Goal: Task Accomplishment & Management: Use online tool/utility

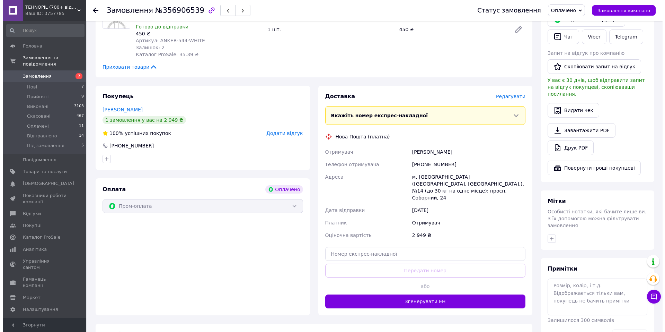
scroll to position [173, 0]
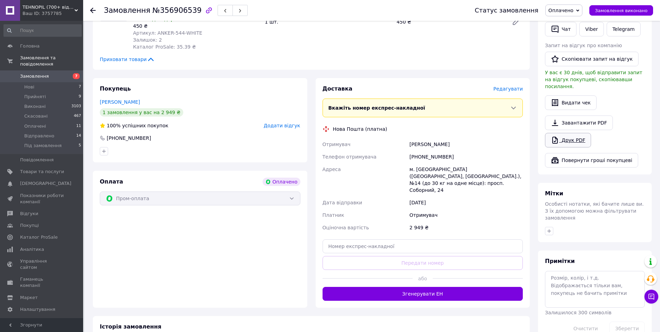
click at [566, 133] on link "Друк PDF" at bounding box center [568, 140] width 46 height 15
click at [508, 86] on span "Редагувати" at bounding box center [507, 89] width 29 height 6
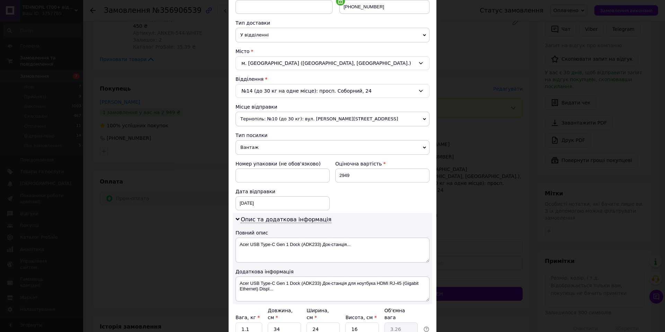
scroll to position [206, 0]
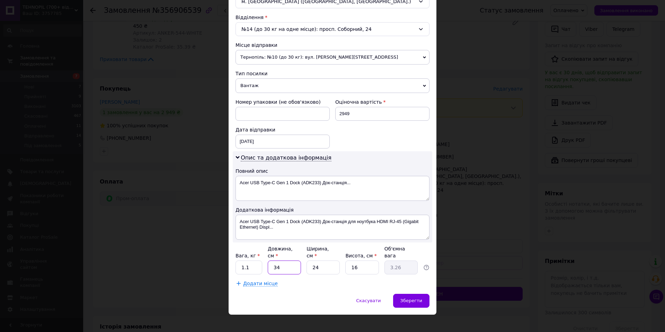
drag, startPoint x: 284, startPoint y: 261, endPoint x: 269, endPoint y: 257, distance: 16.1
click at [269, 260] on input "34" at bounding box center [284, 267] width 33 height 14
type input "2"
type input "0.19"
type input "24"
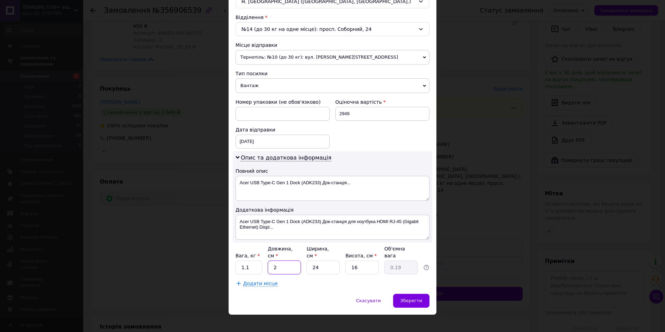
type input "2.3"
type input "24"
drag, startPoint x: 319, startPoint y: 261, endPoint x: 310, endPoint y: 261, distance: 8.7
click at [310, 261] on input "24" at bounding box center [323, 267] width 33 height 14
type input "2"
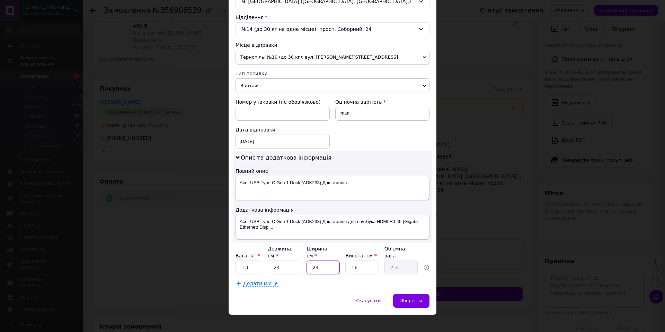
type input "0.19"
type input "20"
type input "1.92"
type input "20"
click at [361, 260] on input "16" at bounding box center [361, 267] width 33 height 14
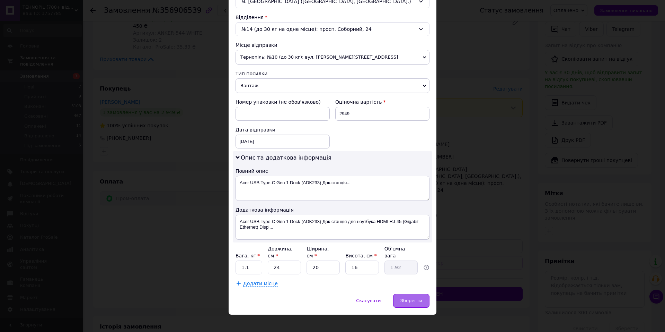
click at [403, 298] on span "Зберегти" at bounding box center [412, 300] width 22 height 5
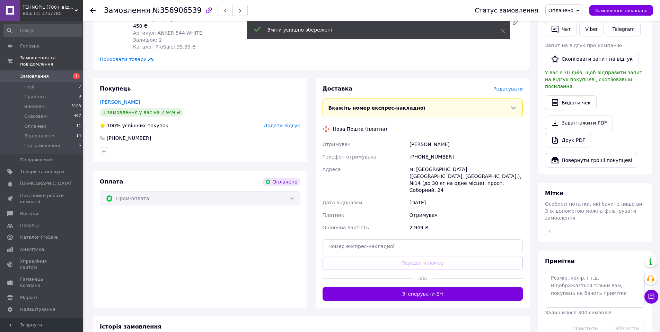
click at [507, 86] on span "Редагувати" at bounding box center [507, 89] width 29 height 6
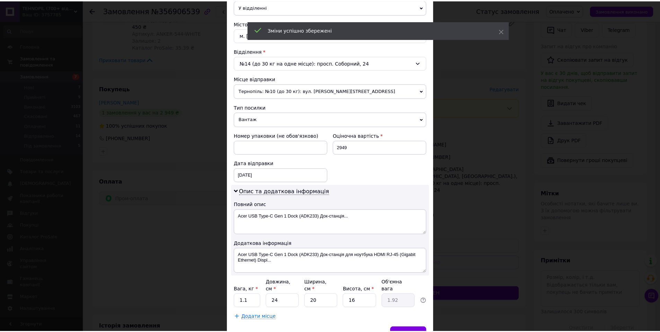
scroll to position [173, 0]
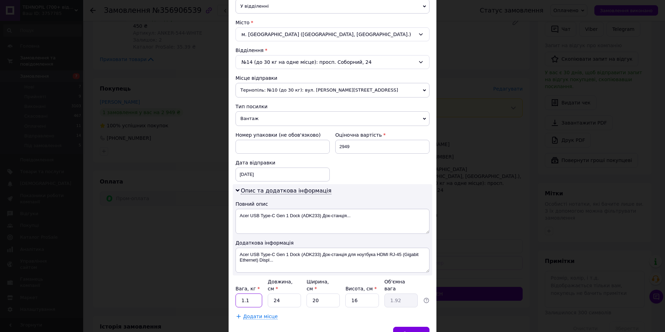
click at [248, 293] on input "1.1" at bounding box center [249, 300] width 27 height 14
type input "1.5"
click at [411, 331] on span "Зберегти" at bounding box center [412, 333] width 22 height 5
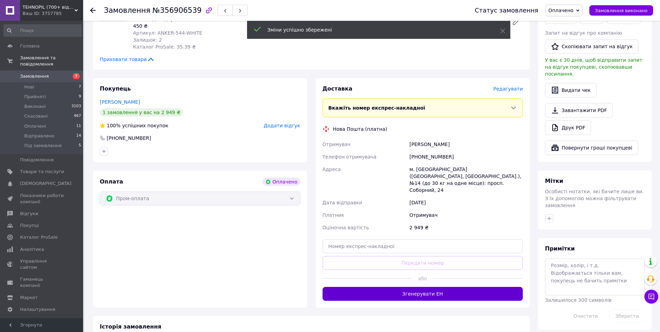
click at [435, 287] on button "Згенерувати ЕН" at bounding box center [423, 294] width 201 height 14
